Goal: Task Accomplishment & Management: Use online tool/utility

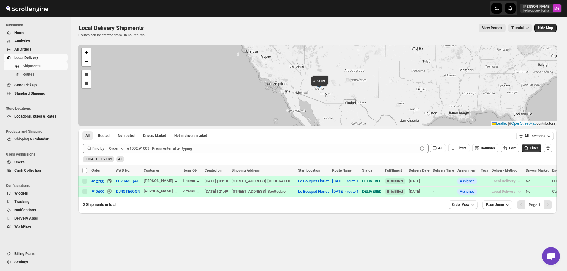
scroll to position [385, 0]
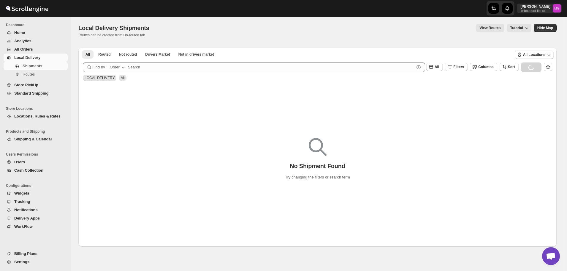
scroll to position [385, 0]
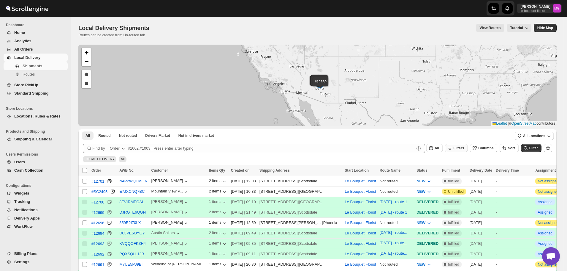
click at [466, 151] on button "Filters" at bounding box center [456, 148] width 23 height 8
click at [464, 168] on button "Add Filter" at bounding box center [462, 171] width 29 height 8
click at [441, 174] on button "Select" at bounding box center [429, 172] width 45 height 8
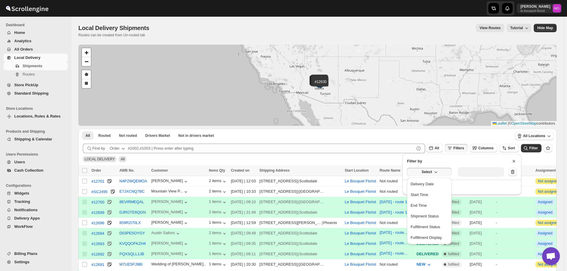
click at [424, 189] on ul "Delivery Date Start Time End Time Shipment Status Fulfillment Status Fulfillmen…" at bounding box center [429, 210] width 41 height 63
click at [426, 186] on div "Delivery Date" at bounding box center [422, 184] width 23 height 6
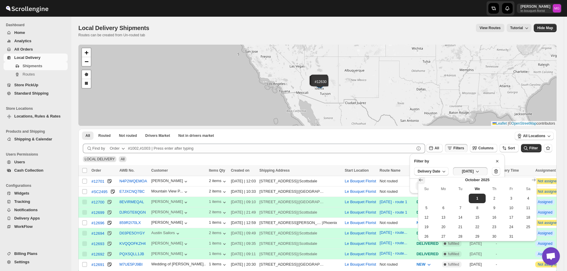
click at [424, 179] on button "Show previous month, September 2025" at bounding box center [421, 180] width 8 height 8
click at [458, 238] on span "30" at bounding box center [461, 236] width 12 height 5
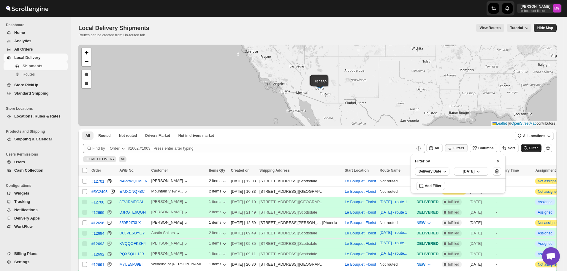
click at [538, 150] on span "Filter" at bounding box center [534, 148] width 9 height 4
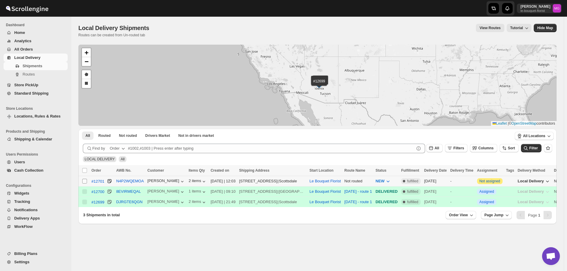
click at [83, 182] on input "Select shipment" at bounding box center [84, 181] width 5 height 5
checkbox input "true"
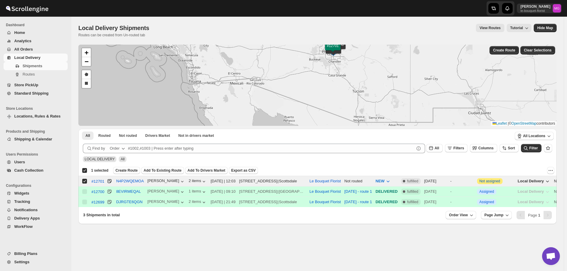
drag, startPoint x: 363, startPoint y: 74, endPoint x: 357, endPoint y: 94, distance: 20.5
click at [361, 94] on div "#12700 #12699 #12701 + − Draw a polygon Draw a rectangle Leaflet | © OpenStreet…" at bounding box center [317, 85] width 479 height 81
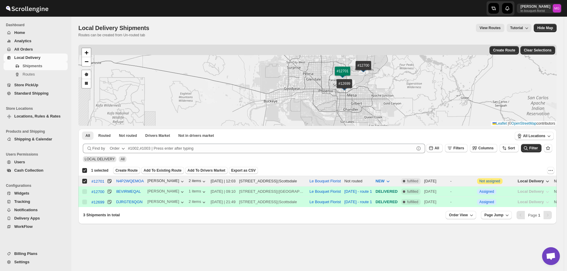
drag, startPoint x: 386, startPoint y: 87, endPoint x: 379, endPoint y: 97, distance: 12.3
click at [383, 96] on div "#12700 #12699 #12701 + − Draw a polygon Draw a rectangle Leaflet | © OpenStreet…" at bounding box center [317, 85] width 479 height 81
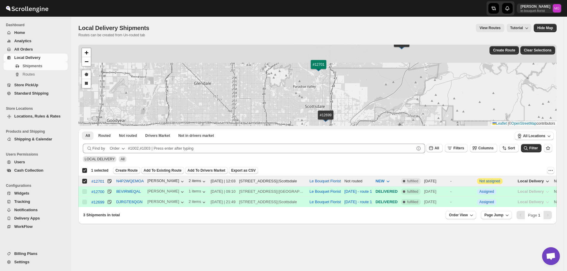
drag, startPoint x: 359, startPoint y: 80, endPoint x: 364, endPoint y: 98, distance: 18.2
click at [364, 98] on div "#12700 #12699 #12701 + − Draw a polygon Draw a rectangle Leaflet | © OpenStreet…" at bounding box center [317, 85] width 479 height 81
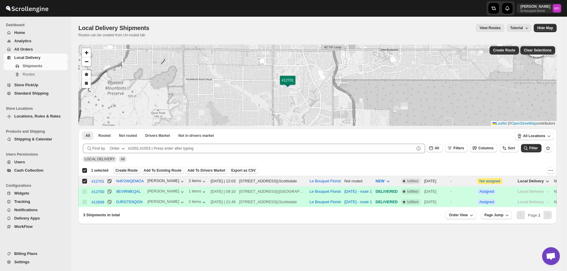
click at [121, 171] on span "Create Route" at bounding box center [127, 170] width 22 height 5
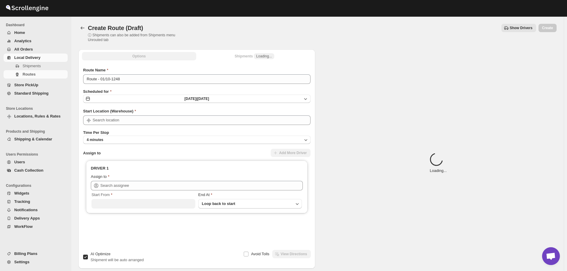
type input "Le Bouquet Florist"
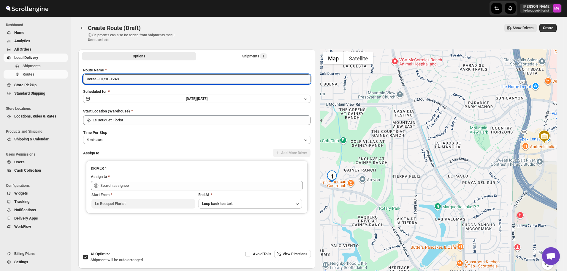
click at [122, 76] on input "Route - 01/10-1248" at bounding box center [197, 79] width 228 height 10
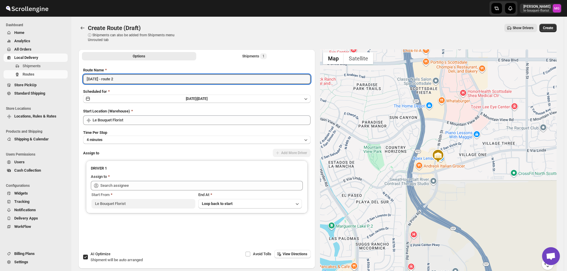
type input "[DATE] - route 2"
click at [101, 259] on span "Shipment will be auto arranged" at bounding box center [117, 259] width 52 height 4
click at [88, 259] on input "AI Optimize Shipment will be auto arranged" at bounding box center [85, 256] width 5 height 5
checkbox input "false"
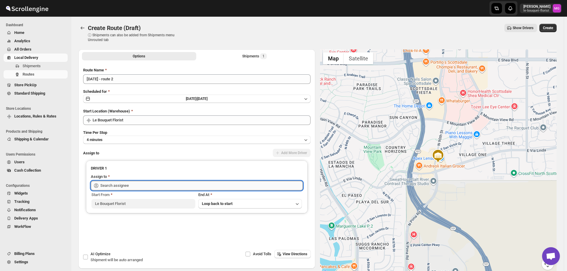
click at [133, 189] on input "text" at bounding box center [201, 186] width 203 height 10
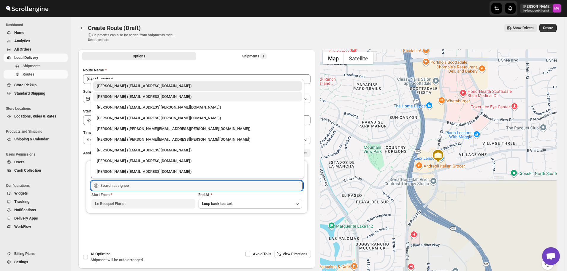
click at [119, 98] on div "[PERSON_NAME] ([EMAIL_ADDRESS][DOMAIN_NAME])" at bounding box center [198, 97] width 202 height 6
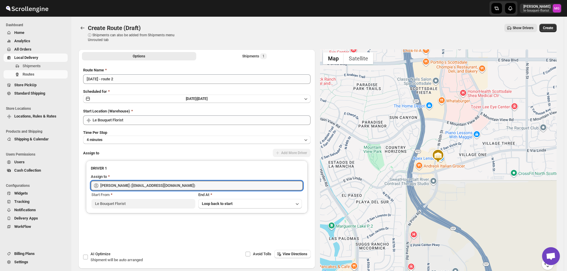
type input "[PERSON_NAME] ([EMAIL_ADDRESS][DOMAIN_NAME])"
click at [545, 29] on button "Create" at bounding box center [548, 28] width 17 height 8
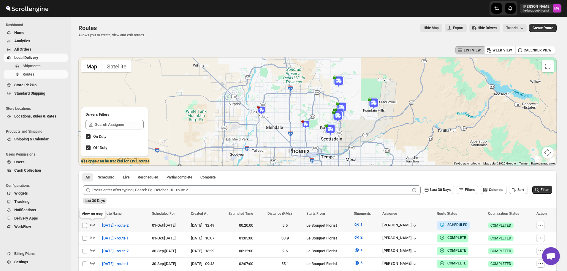
click at [94, 223] on icon "button" at bounding box center [93, 224] width 6 height 6
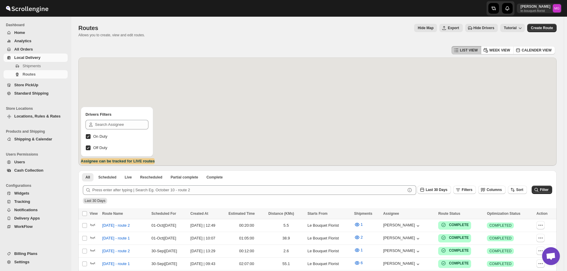
scroll to position [385, 0]
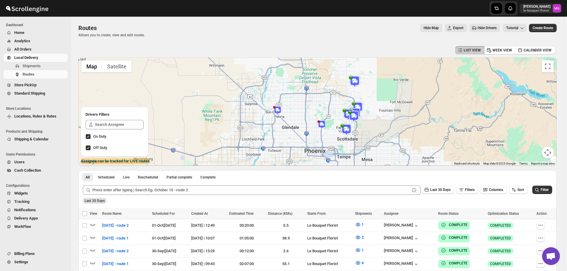
click at [279, 110] on img at bounding box center [277, 110] width 9 height 9
drag, startPoint x: 311, startPoint y: 88, endPoint x: 324, endPoint y: 102, distance: 18.9
click at [308, 88] on button "Close" at bounding box center [300, 93] width 14 height 14
click at [321, 124] on img at bounding box center [322, 124] width 9 height 9
click at [351, 102] on button "Close" at bounding box center [344, 107] width 14 height 14
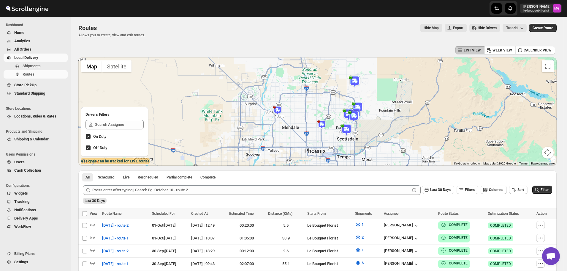
click at [101, 145] on span "Off Duty" at bounding box center [100, 147] width 14 height 4
click at [91, 145] on input "Off Duty" at bounding box center [88, 147] width 5 height 5
checkbox input "false"
